Goal: Information Seeking & Learning: Learn about a topic

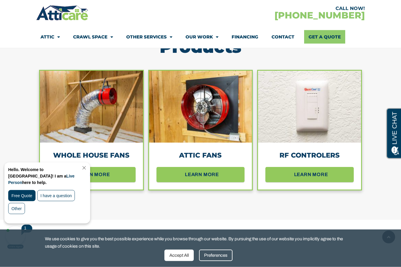
scroll to position [535, 0]
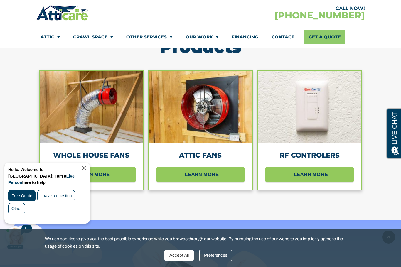
click at [199, 173] on span "learn more" at bounding box center [202, 174] width 34 height 9
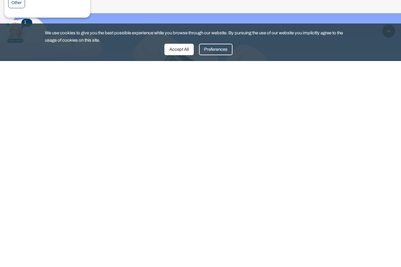
scroll to position [2844, 0]
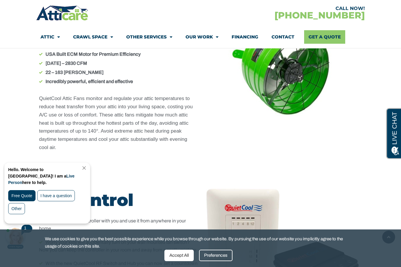
click at [88, 169] on link "Close Chat" at bounding box center [84, 168] width 8 height 4
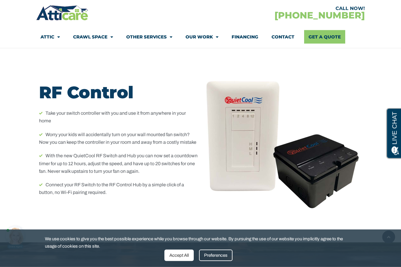
scroll to position [2952, 0]
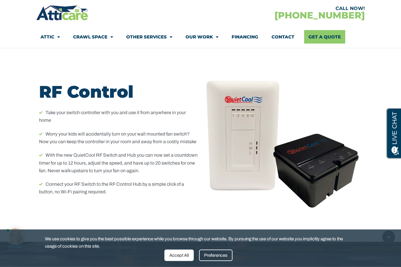
click at [224, 164] on img at bounding box center [283, 144] width 159 height 143
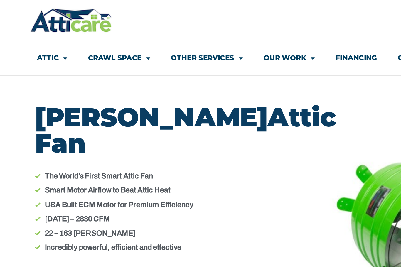
scroll to position [2767, 0]
click at [41, 36] on link "Attic" at bounding box center [50, 37] width 19 height 14
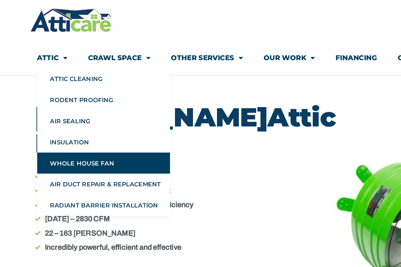
click at [64, 105] on link "Whole House Fan" at bounding box center [83, 105] width 85 height 14
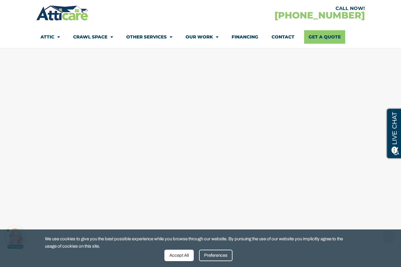
scroll to position [2823, 0]
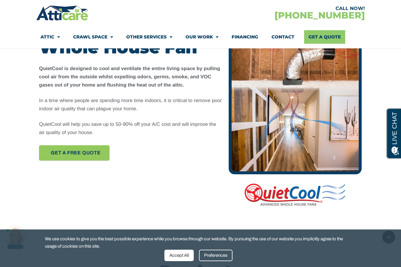
scroll to position [310, 0]
